Goal: Register for event/course

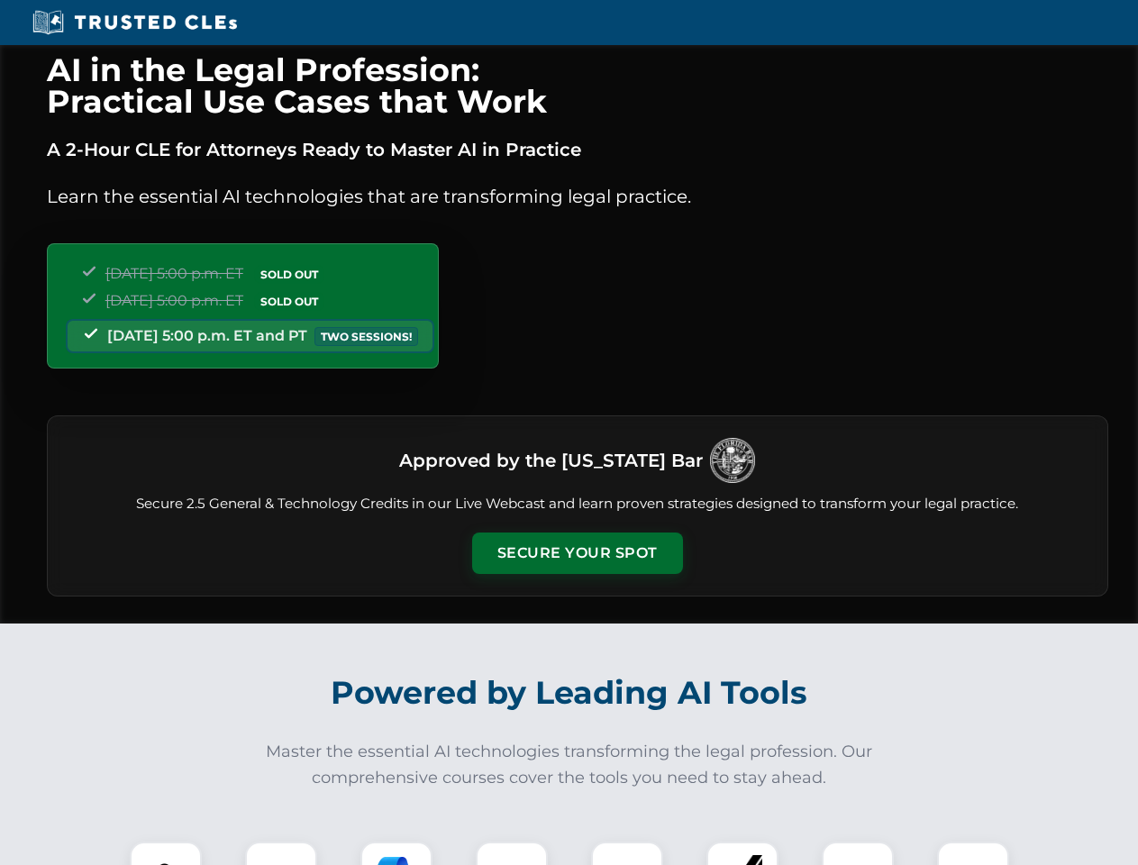
click at [577, 553] on button "Secure Your Spot" at bounding box center [577, 553] width 211 height 41
click at [166, 854] on img at bounding box center [166, 878] width 52 height 52
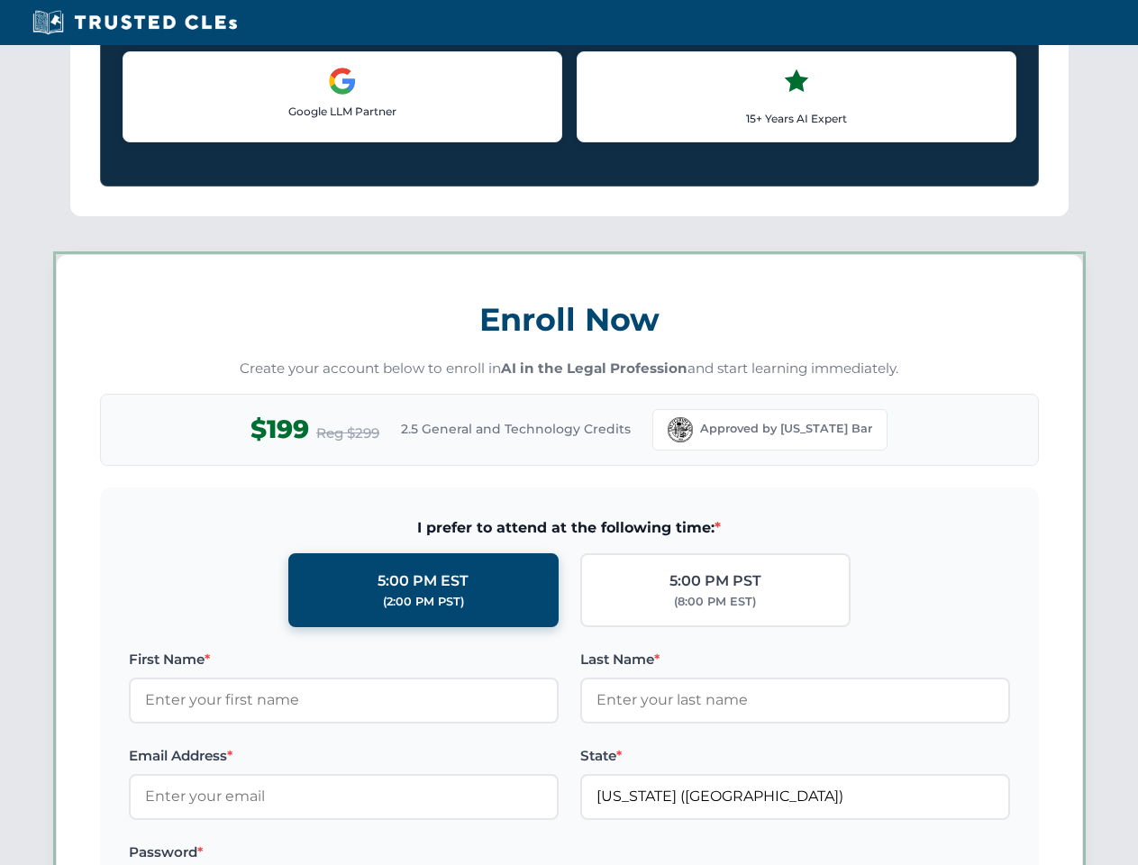
click at [397, 854] on label "Password *" at bounding box center [344, 853] width 430 height 22
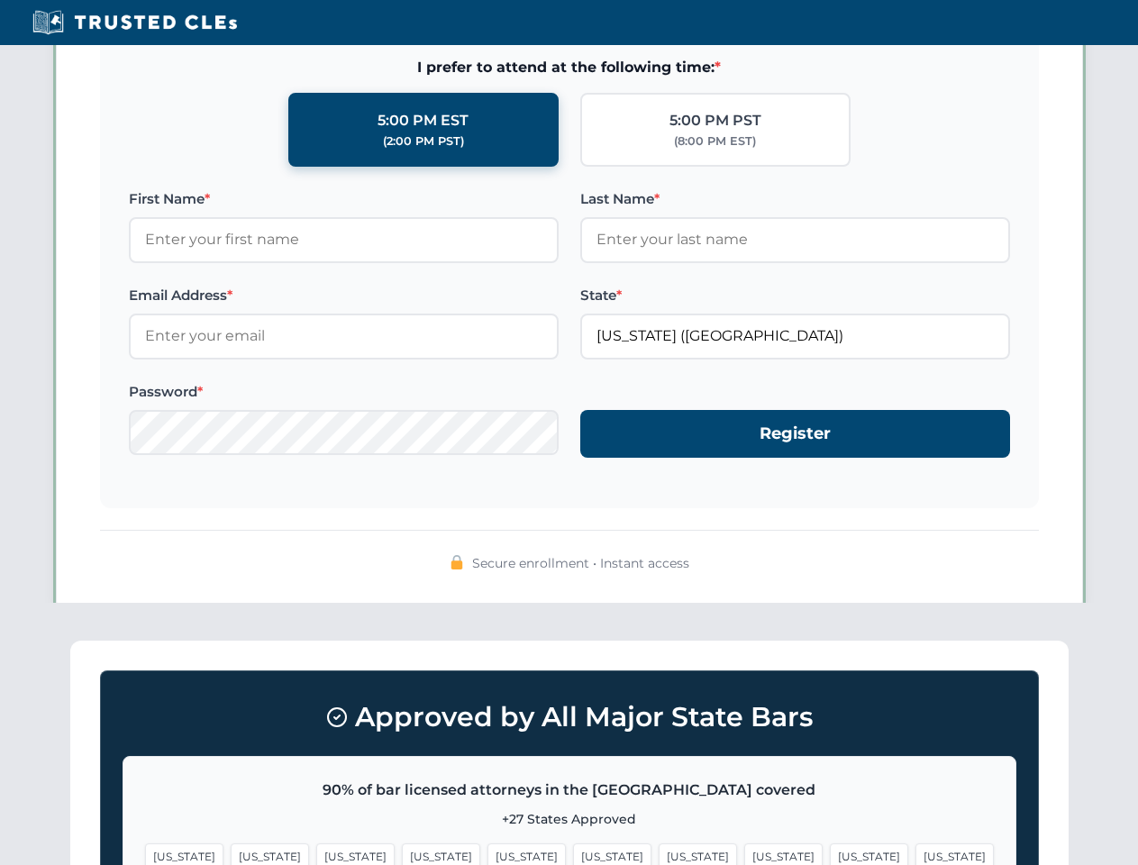
click at [830, 854] on span "[US_STATE]" at bounding box center [869, 857] width 78 height 26
